Goal: Task Accomplishment & Management: Complete application form

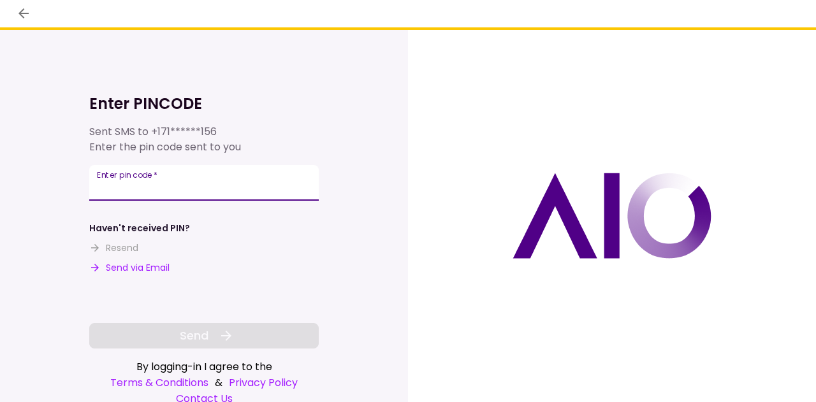
click at [270, 194] on input "Enter pin code   *" at bounding box center [204, 183] width 230 height 36
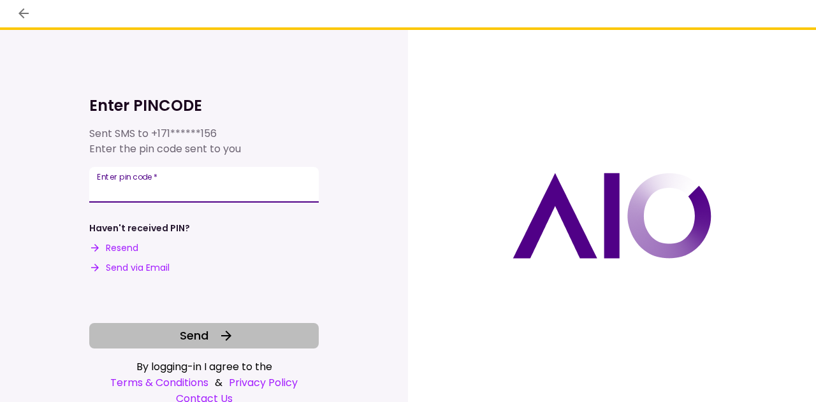
type input "******"
click at [231, 334] on icon at bounding box center [226, 335] width 15 height 15
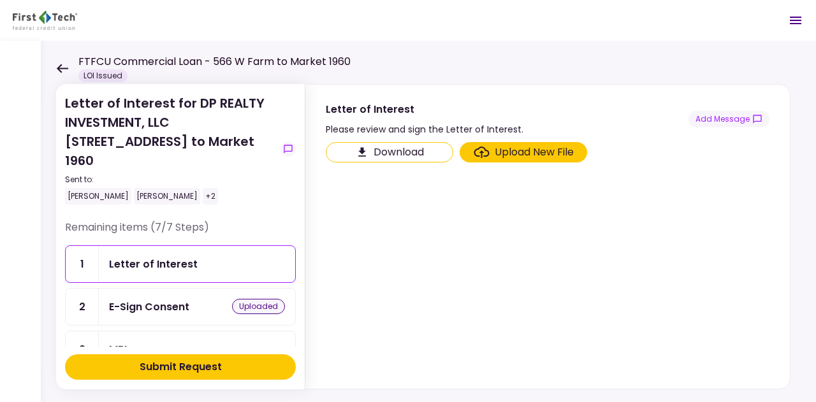
click at [217, 363] on div "Submit Request" at bounding box center [181, 367] width 82 height 15
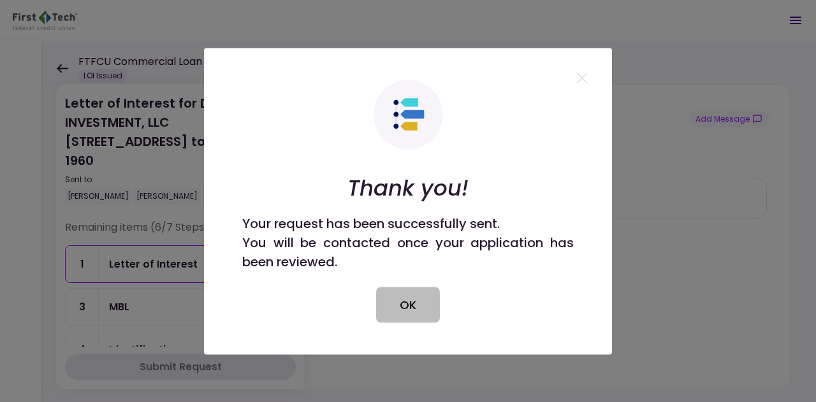
click at [422, 302] on button "OK" at bounding box center [408, 305] width 64 height 36
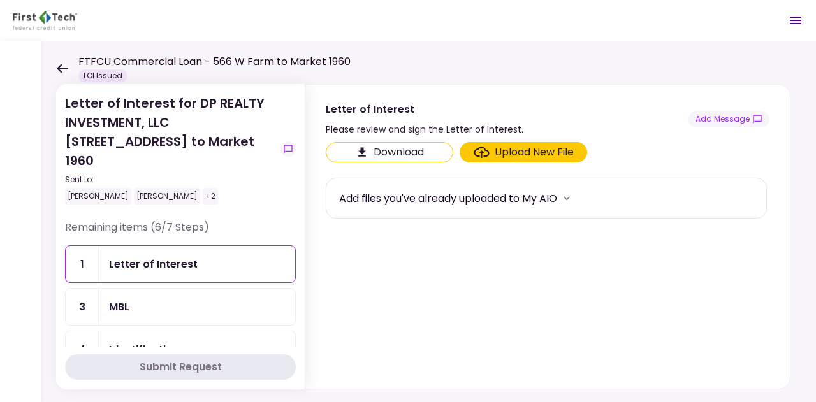
click at [207, 369] on div "Submit Request" at bounding box center [181, 367] width 82 height 15
click at [178, 299] on div "MBL" at bounding box center [197, 307] width 176 height 16
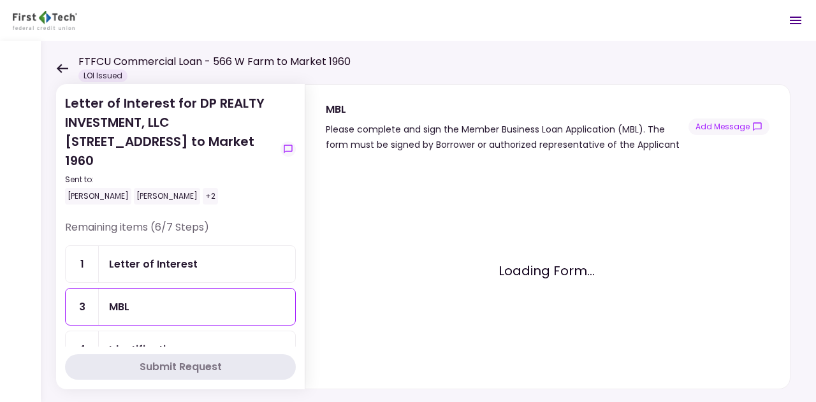
click at [214, 370] on div "Submit Request" at bounding box center [181, 367] width 82 height 15
click at [166, 342] on div "Identification" at bounding box center [144, 350] width 70 height 16
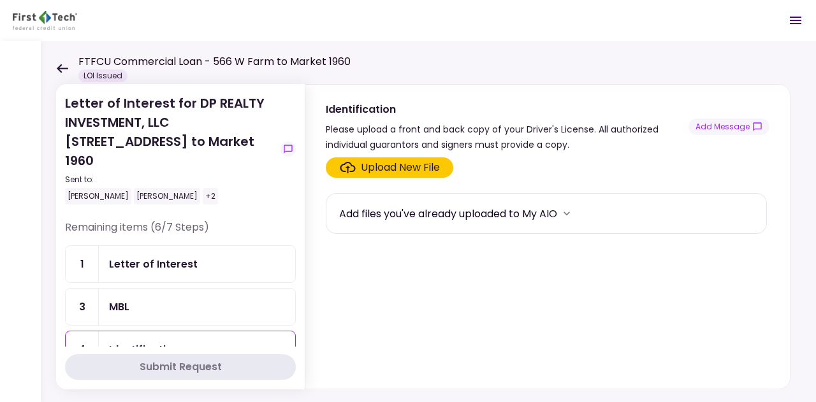
click at [171, 299] on div "MBL" at bounding box center [197, 307] width 176 height 16
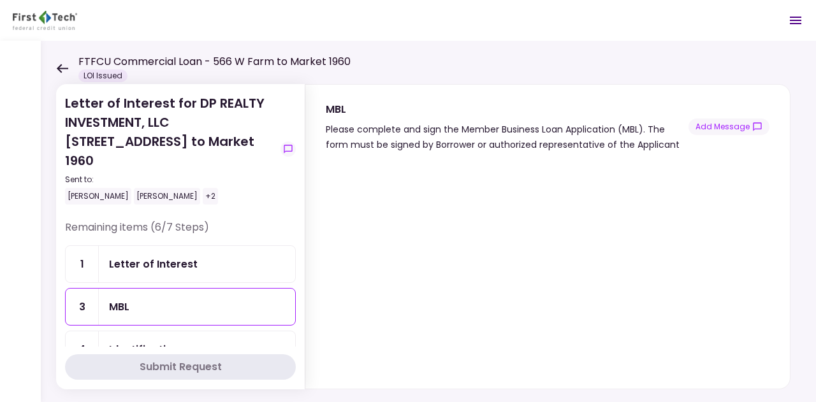
click at [174, 342] on div "Identification" at bounding box center [144, 350] width 70 height 16
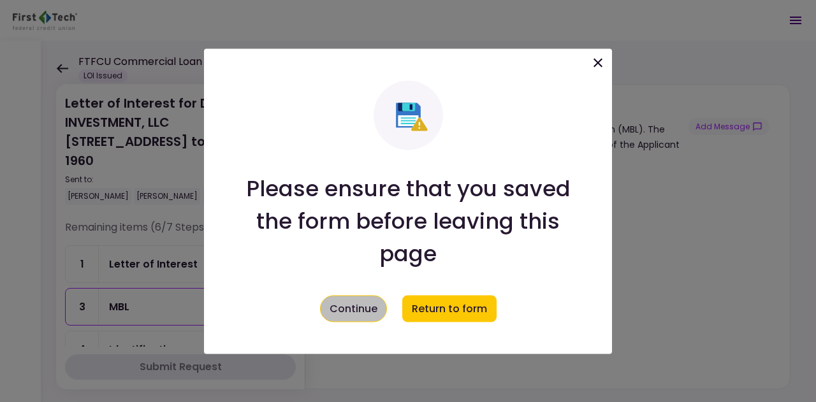
click at [360, 312] on button "Continue" at bounding box center [353, 308] width 67 height 27
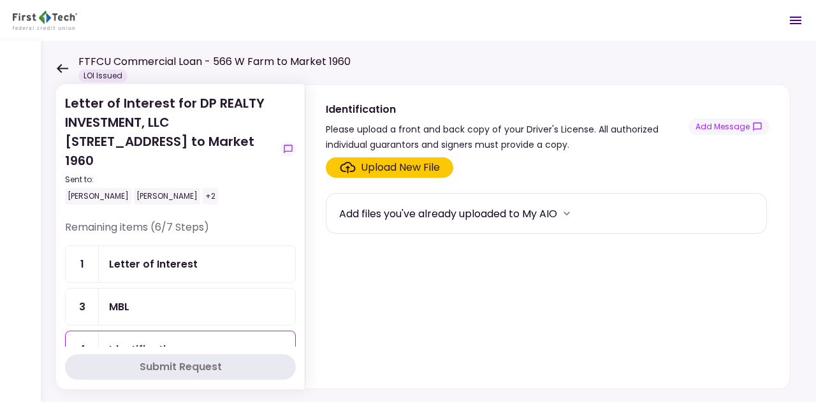
scroll to position [1, 0]
click at [402, 169] on div "Upload New File" at bounding box center [400, 167] width 79 height 15
click at [0, 0] on input "Upload New File" at bounding box center [0, 0] width 0 height 0
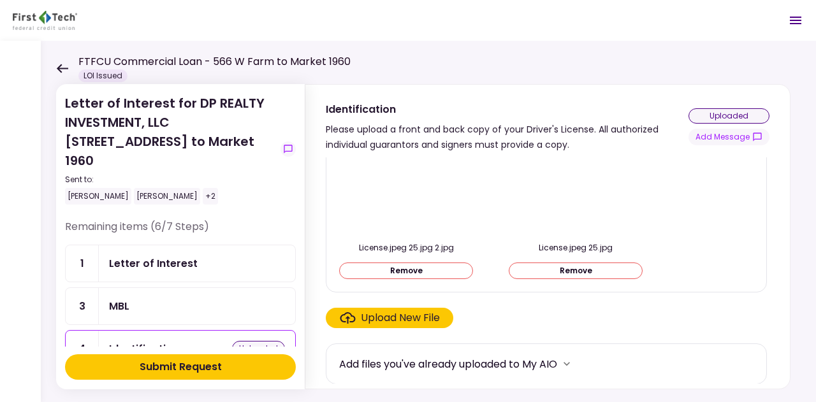
scroll to position [0, 0]
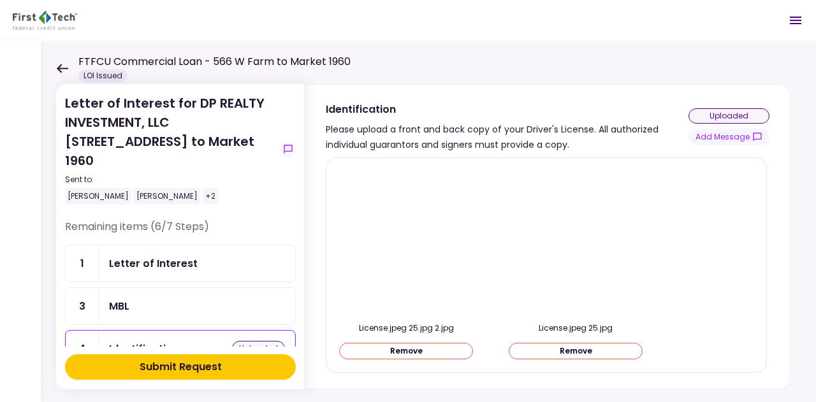
click at [164, 370] on div "Submit Request" at bounding box center [181, 367] width 82 height 15
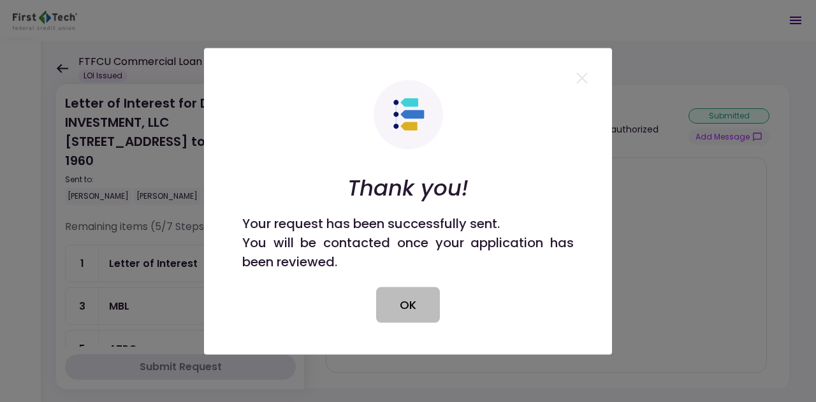
click at [405, 305] on button "OK" at bounding box center [408, 305] width 64 height 36
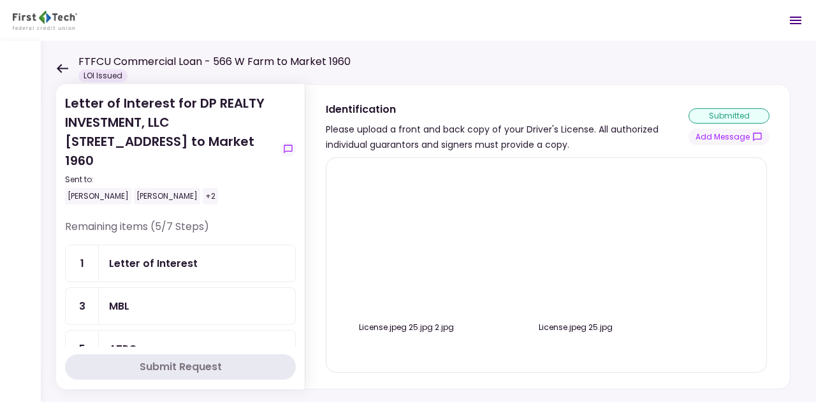
click at [177, 298] on div "MBL" at bounding box center [197, 306] width 176 height 16
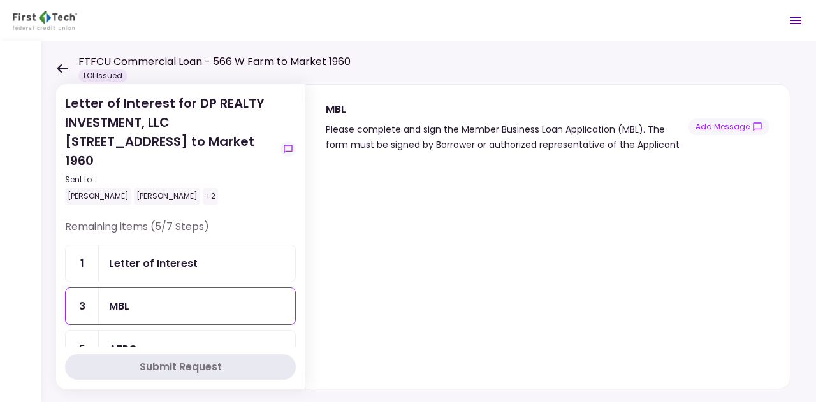
click at [196, 341] on div "ATPC" at bounding box center [197, 349] width 176 height 16
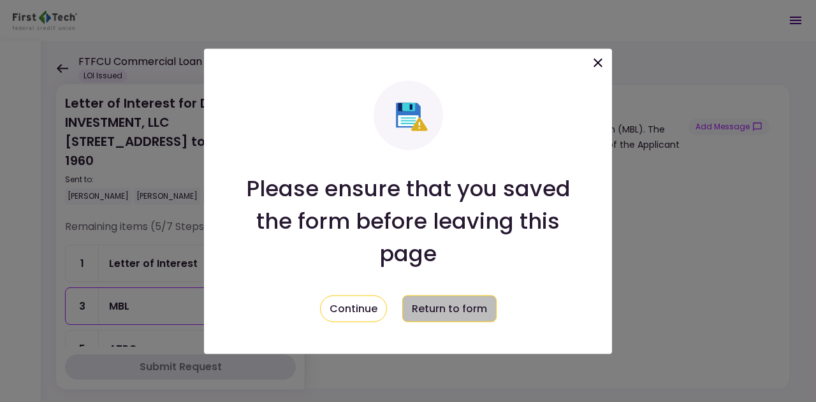
click at [444, 311] on button "Return to form" at bounding box center [449, 308] width 94 height 27
